Goal: Obtain resource: Download file/media

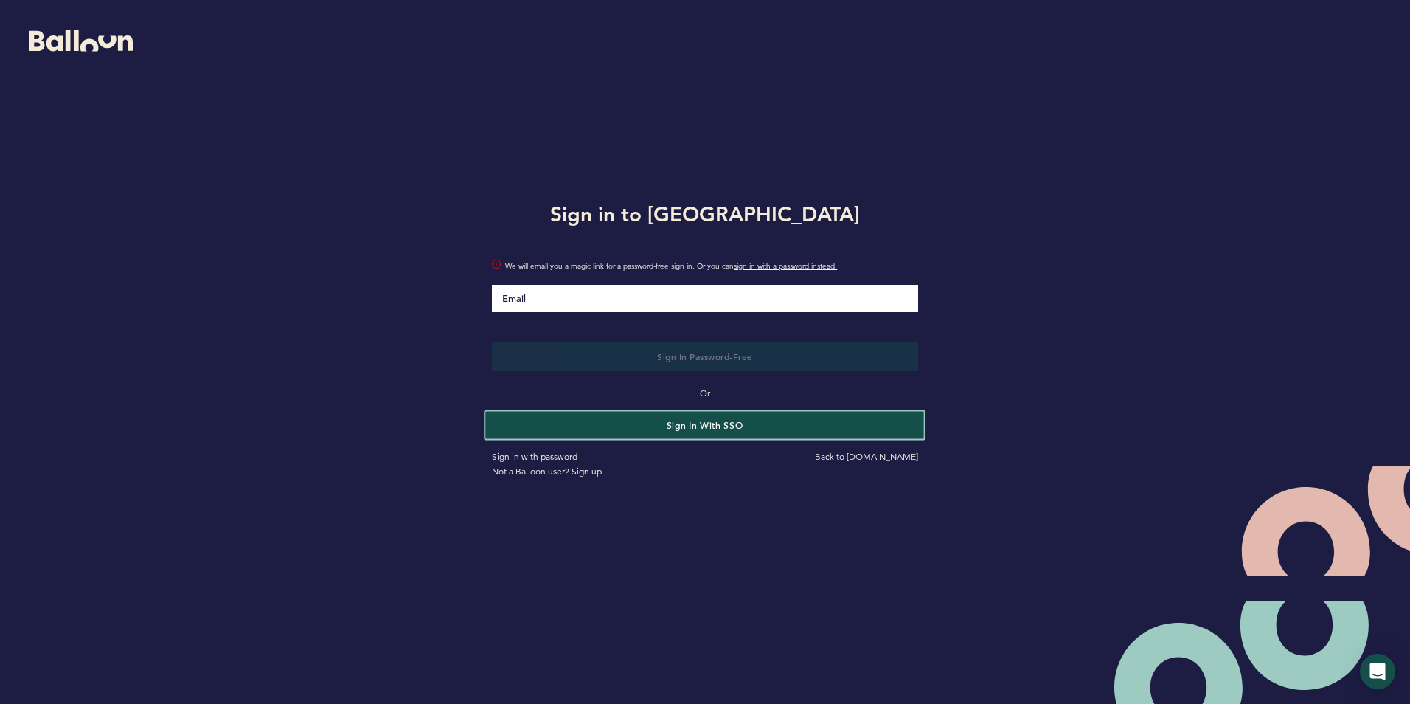
click at [741, 431] on button "Sign in with SSO" at bounding box center [705, 424] width 439 height 27
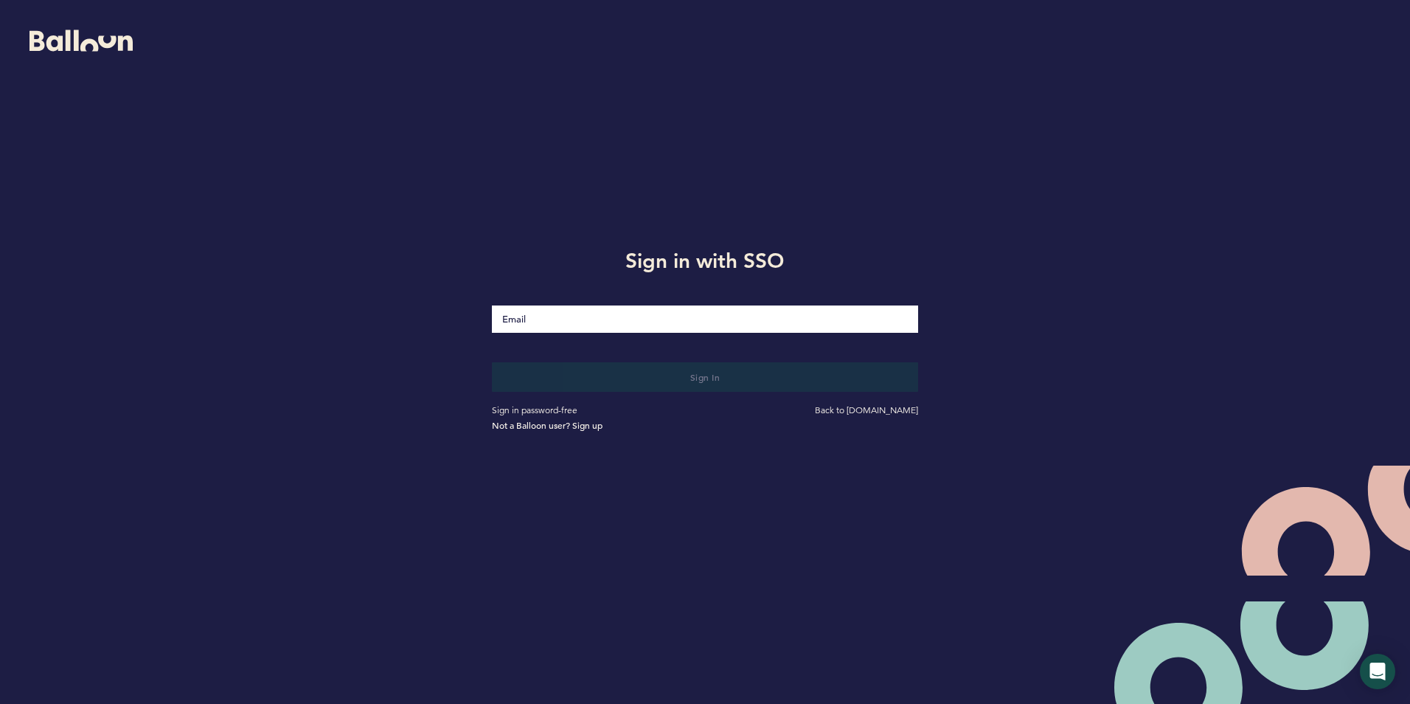
click at [599, 319] on input "Email" at bounding box center [705, 318] width 426 height 27
type input "[EMAIL_ADDRESS][DOMAIN_NAME]"
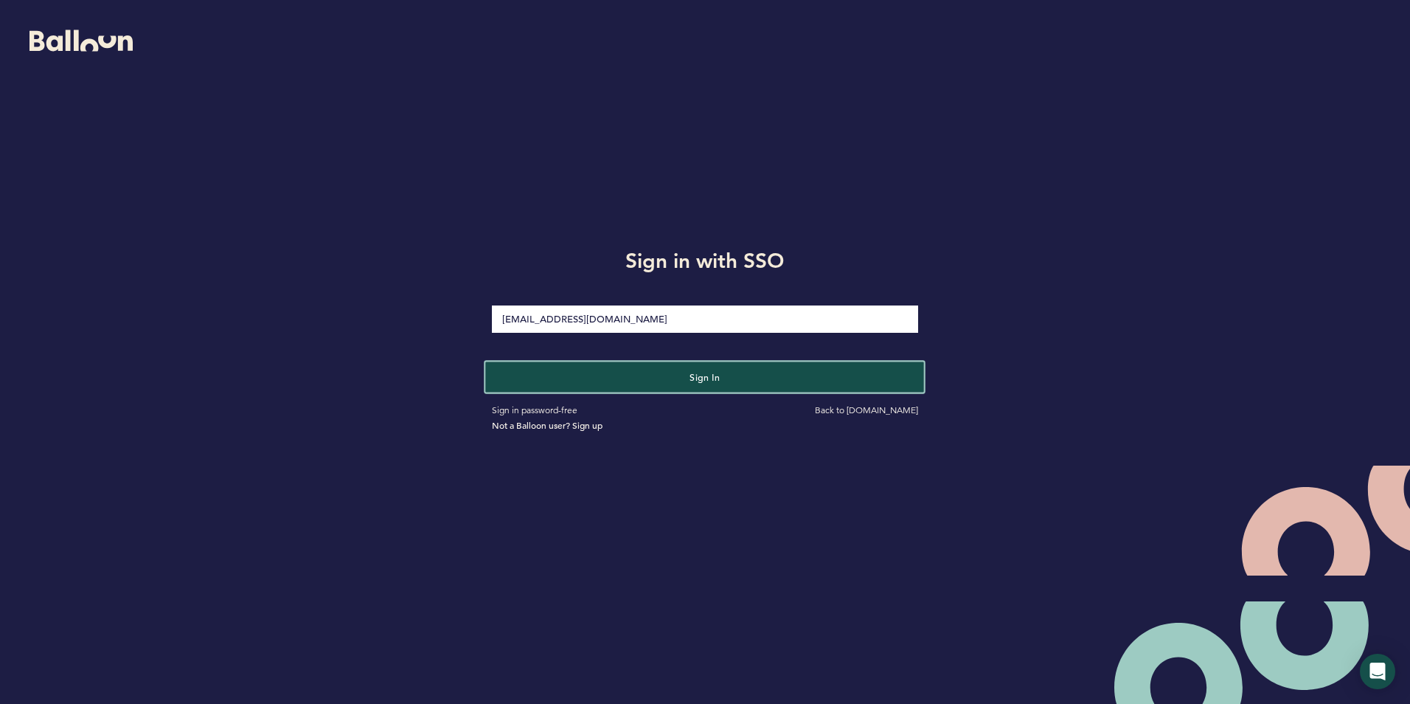
click at [666, 384] on button "Sign in" at bounding box center [705, 376] width 439 height 30
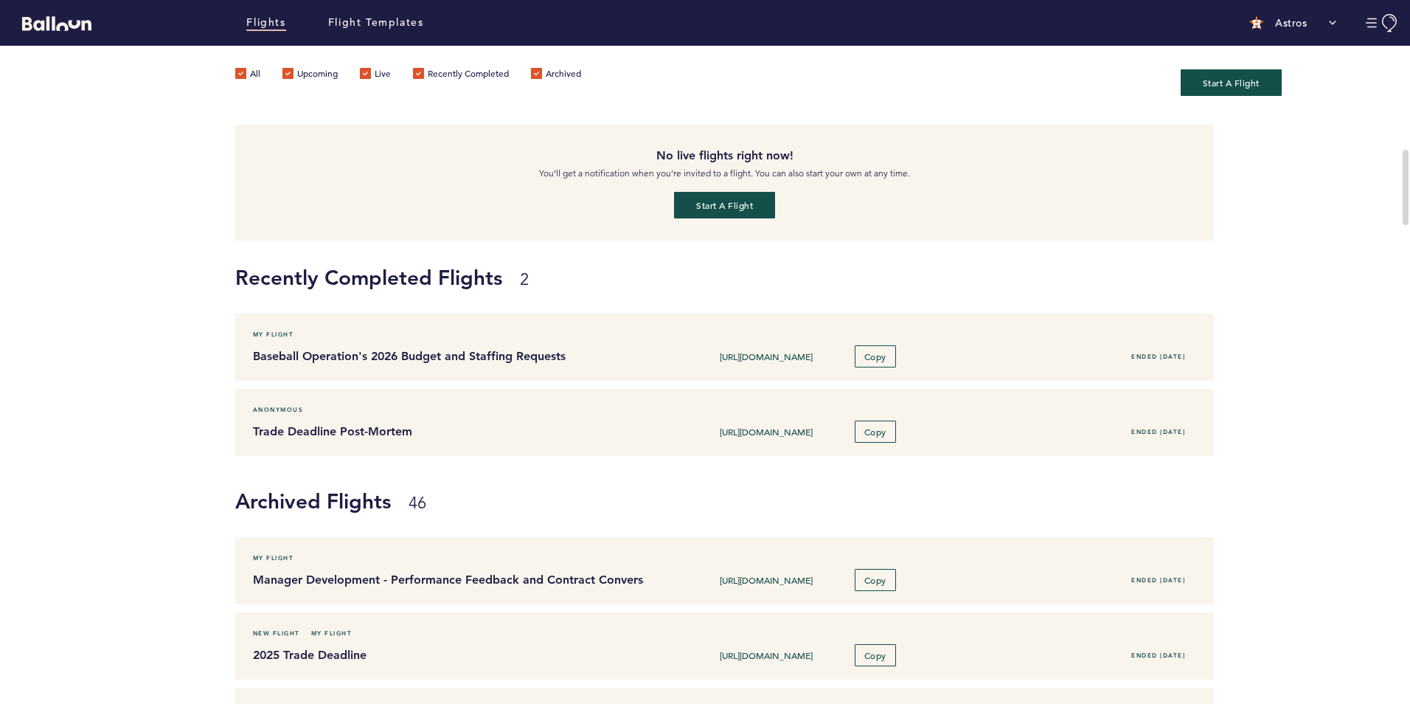
scroll to position [221, 0]
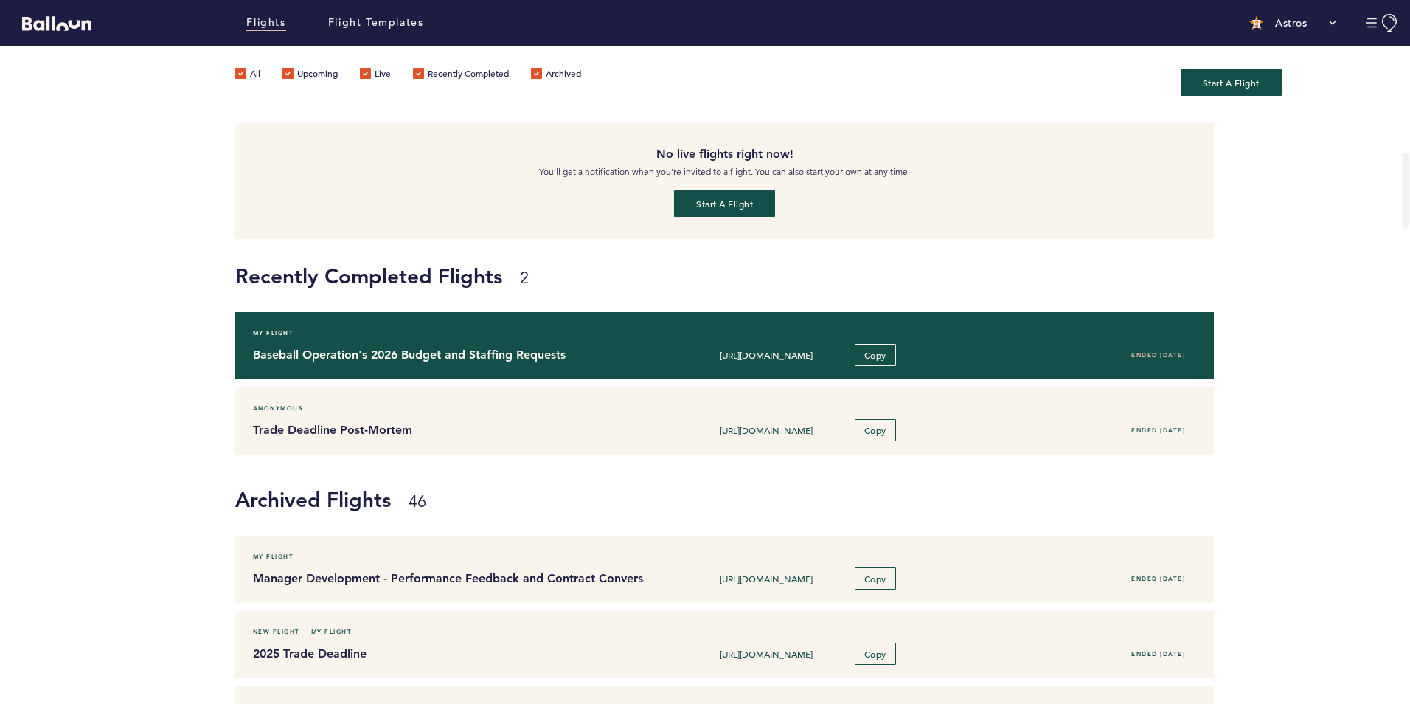
click at [601, 341] on div "My Flight Baseball Operation's 2026 Budget and Staffing Requests https://blln.l…" at bounding box center [725, 345] width 980 height 67
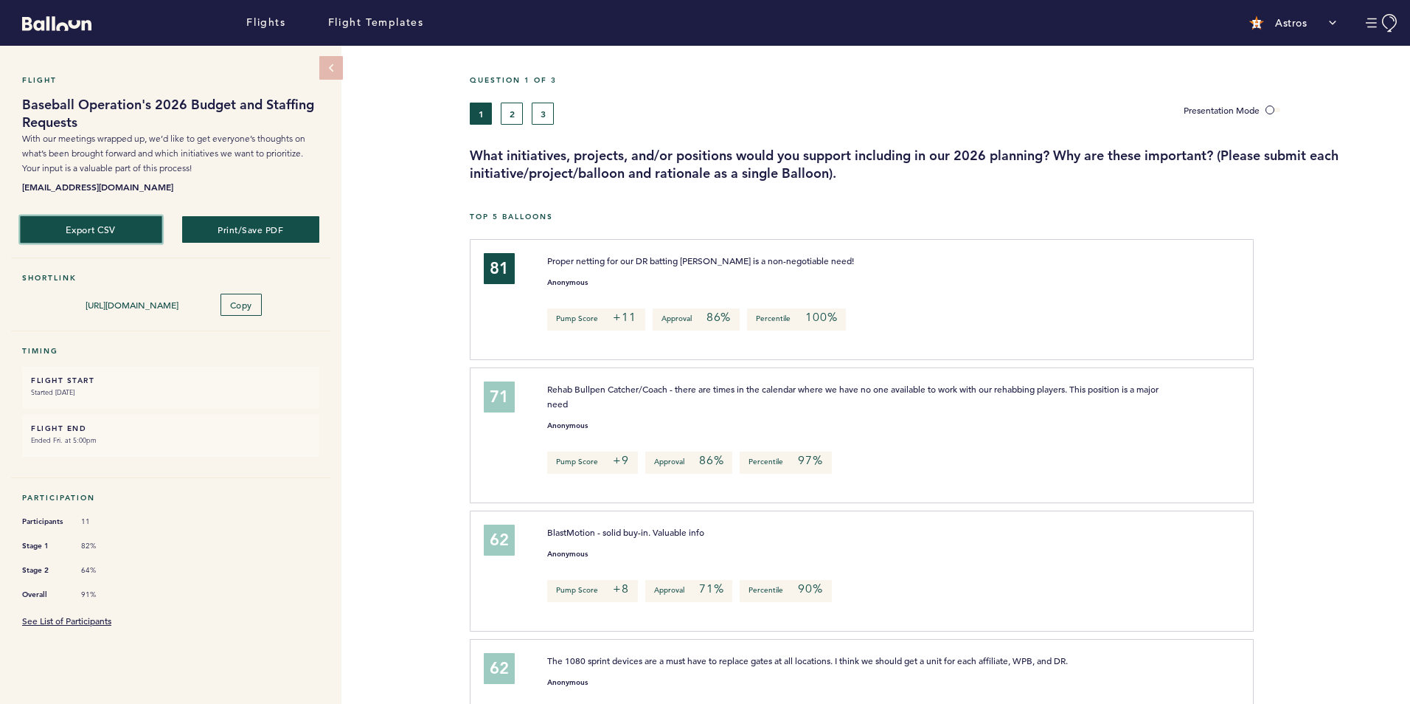
click at [97, 225] on button "Export CSV" at bounding box center [91, 228] width 142 height 27
